Goal: Find specific page/section: Find specific page/section

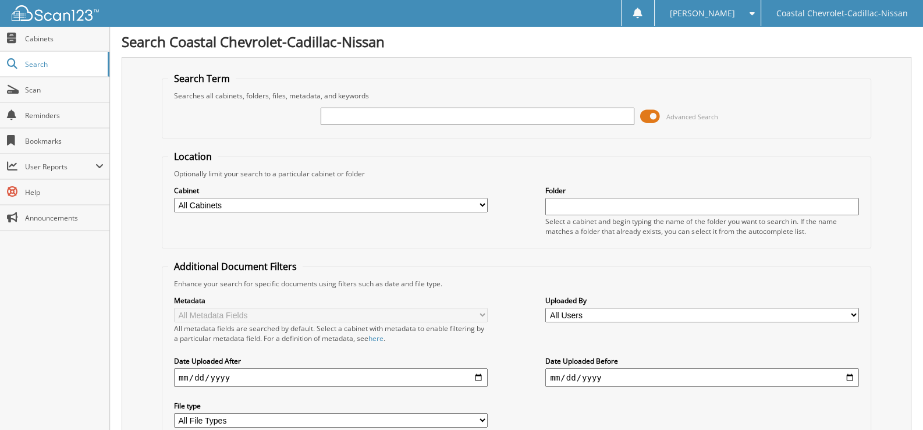
click at [340, 116] on input "text" at bounding box center [478, 116] width 314 height 17
type input "[PERSON_NAME]"
click at [34, 40] on span "Cabinets" at bounding box center [64, 39] width 79 height 10
